Goal: Task Accomplishment & Management: Manage account settings

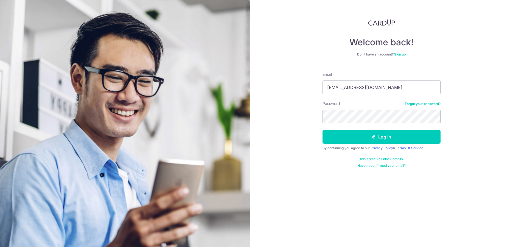
type input "[EMAIL_ADDRESS][DOMAIN_NAME]"
click at [322, 130] on button "Log in" at bounding box center [381, 137] width 118 height 14
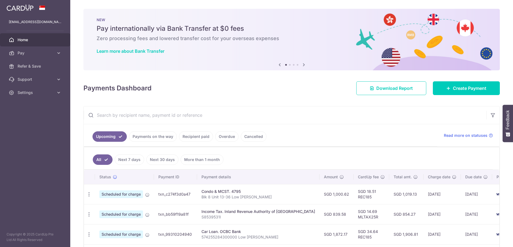
click at [196, 136] on link "Recipient paid" at bounding box center [196, 136] width 34 height 10
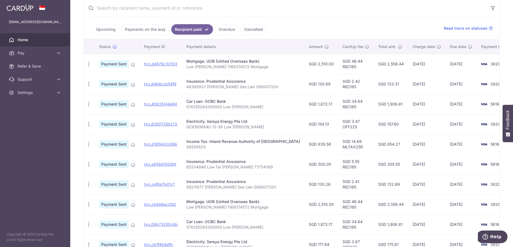
scroll to position [112, 0]
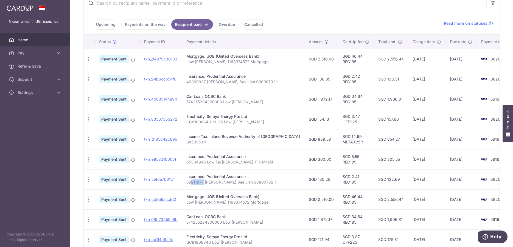
drag, startPoint x: 203, startPoint y: 182, endPoint x: 191, endPoint y: 182, distance: 12.6
click at [191, 182] on p "59211877 Wong See Lian S8800732H" at bounding box center [243, 181] width 114 height 5
click at [90, 82] on icon "button" at bounding box center [89, 79] width 6 height 6
click at [273, 106] on td "Car Loan. OCBC Bank 574255284300000 Low Guan Qiang" at bounding box center [243, 99] width 122 height 20
